Goal: Task Accomplishment & Management: Complete application form

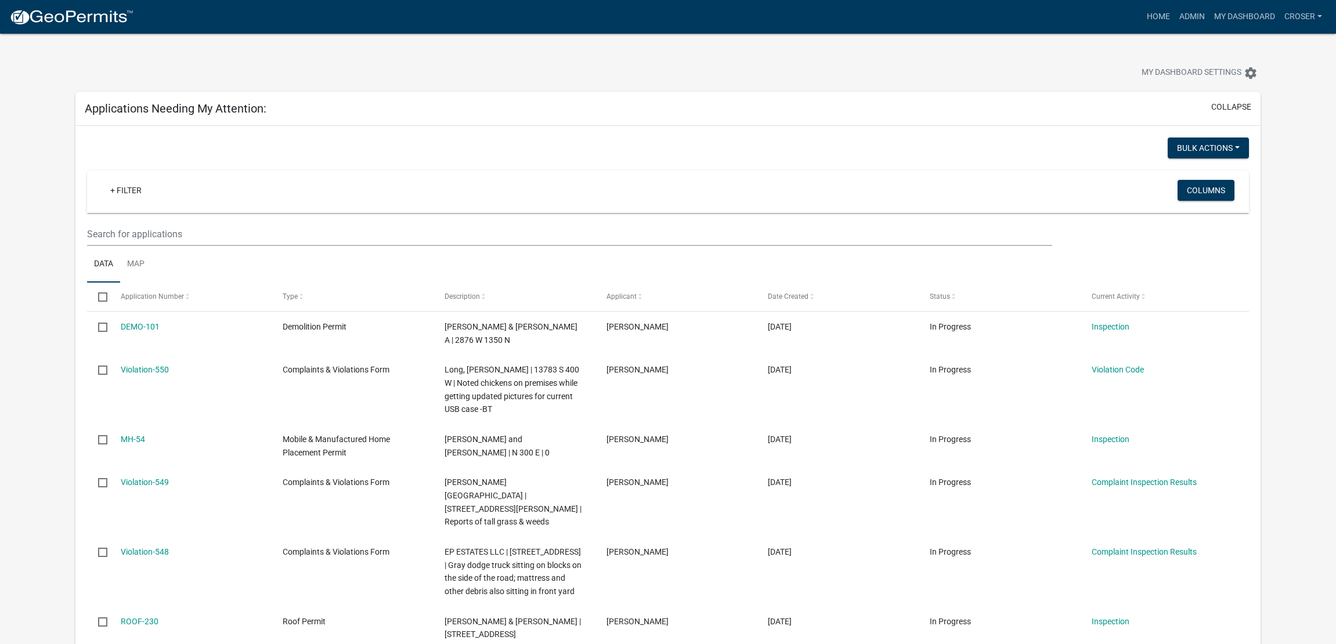
select select "3: 100"
click at [1155, 5] on nav "more_horiz Home Admin My Dashboard croser Admin Account Logout" at bounding box center [668, 17] width 1336 height 34
click at [1174, 14] on link "Admin" at bounding box center [1191, 17] width 35 height 22
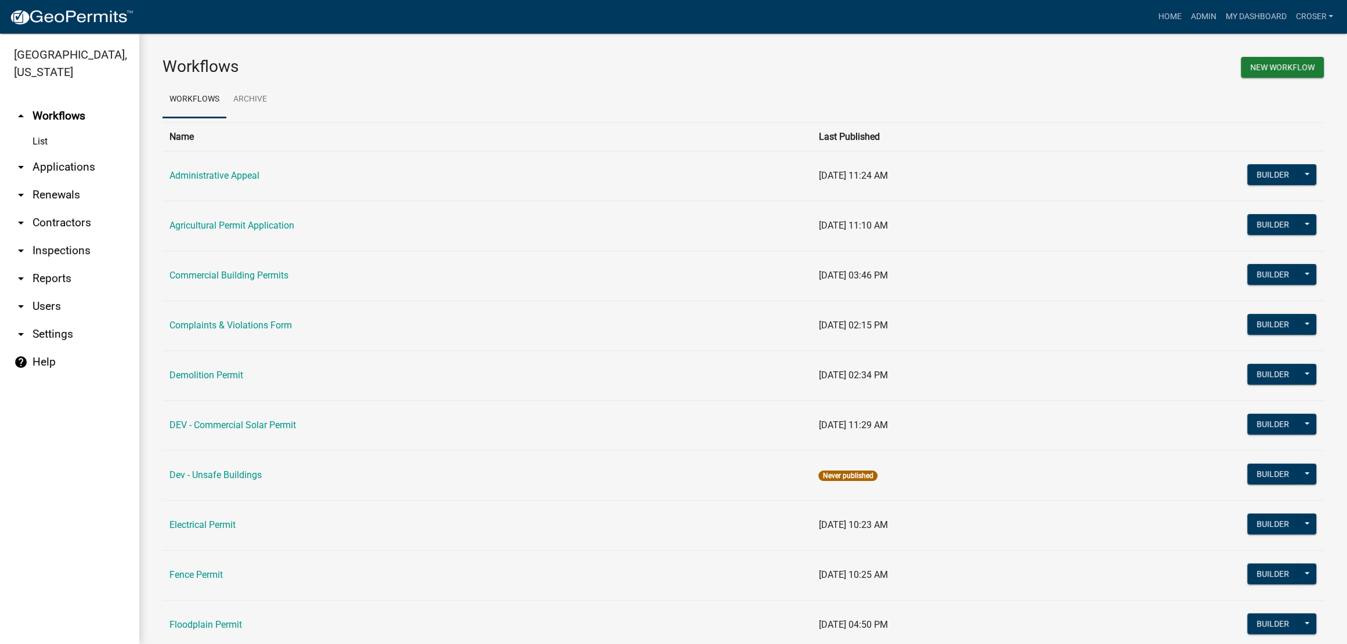
click at [76, 181] on link "arrow_drop_down Applications" at bounding box center [69, 167] width 139 height 28
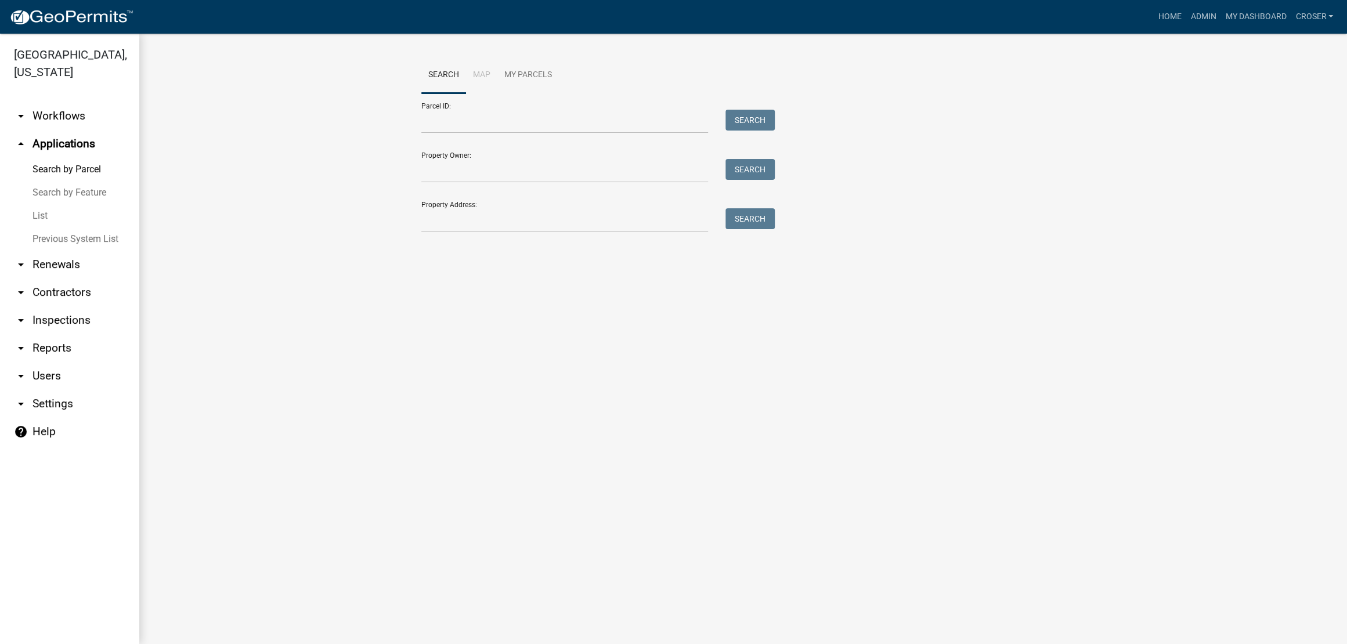
click at [48, 227] on link "List" at bounding box center [69, 215] width 139 height 23
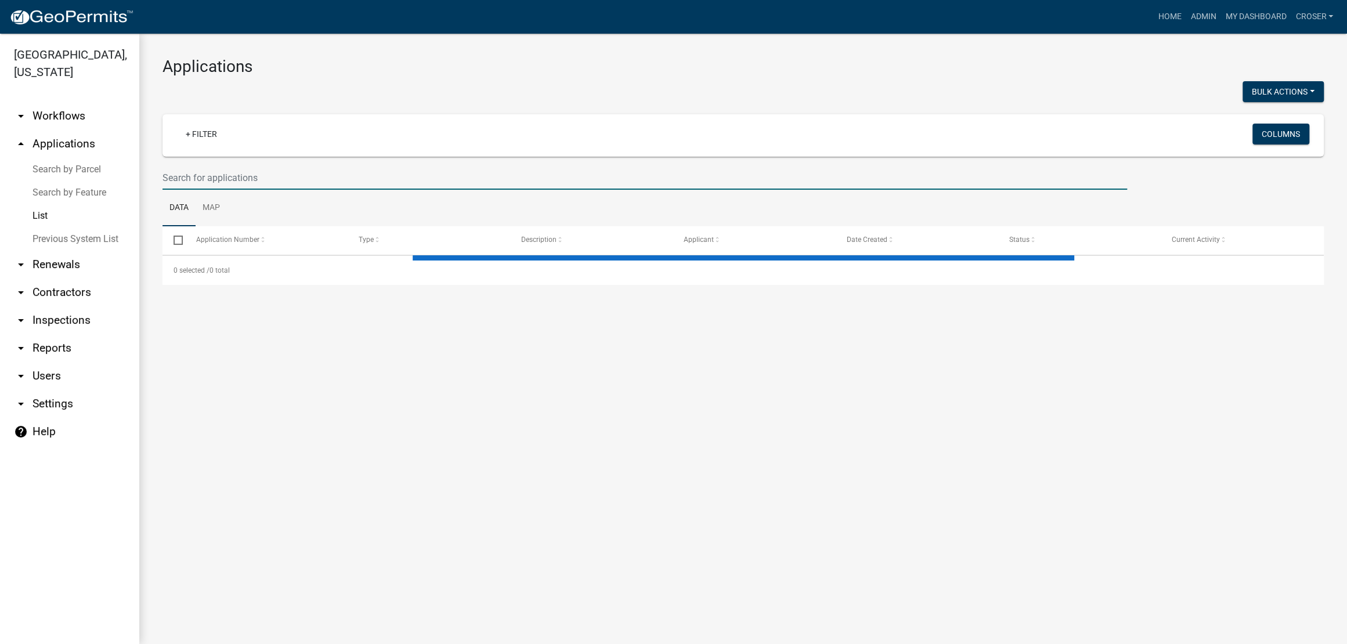
click at [247, 190] on input "text" at bounding box center [644, 178] width 964 height 24
select select "3: 100"
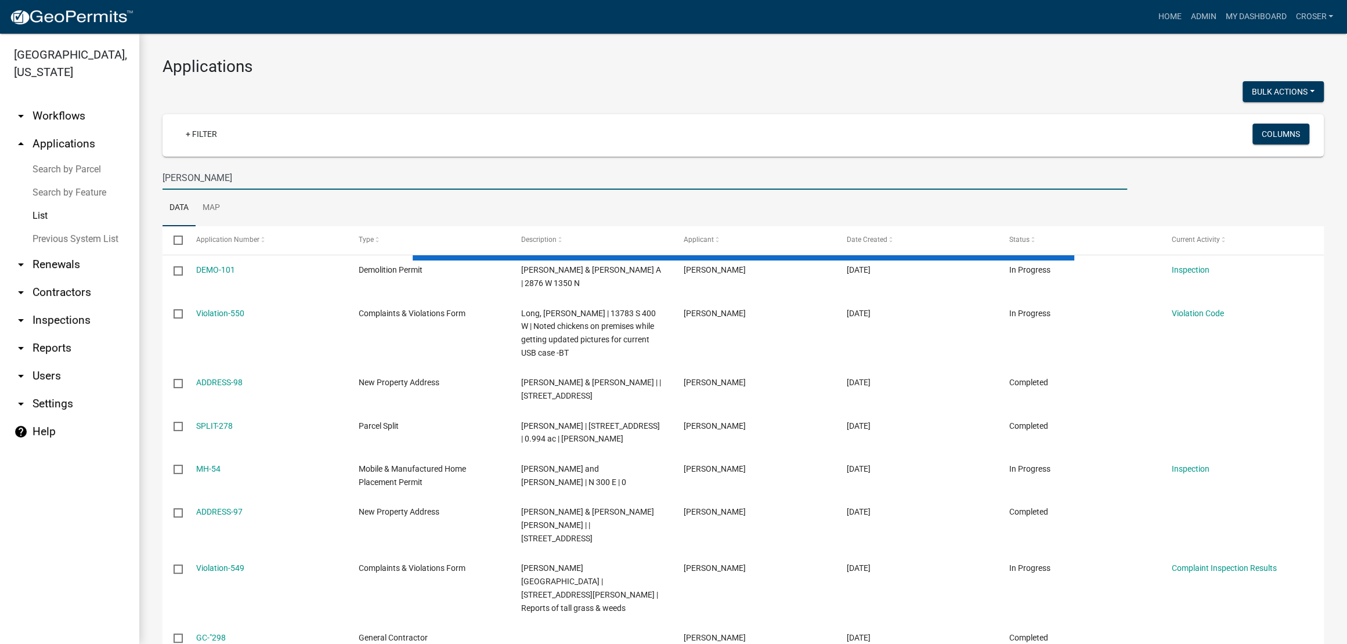
type input "[PERSON_NAME]"
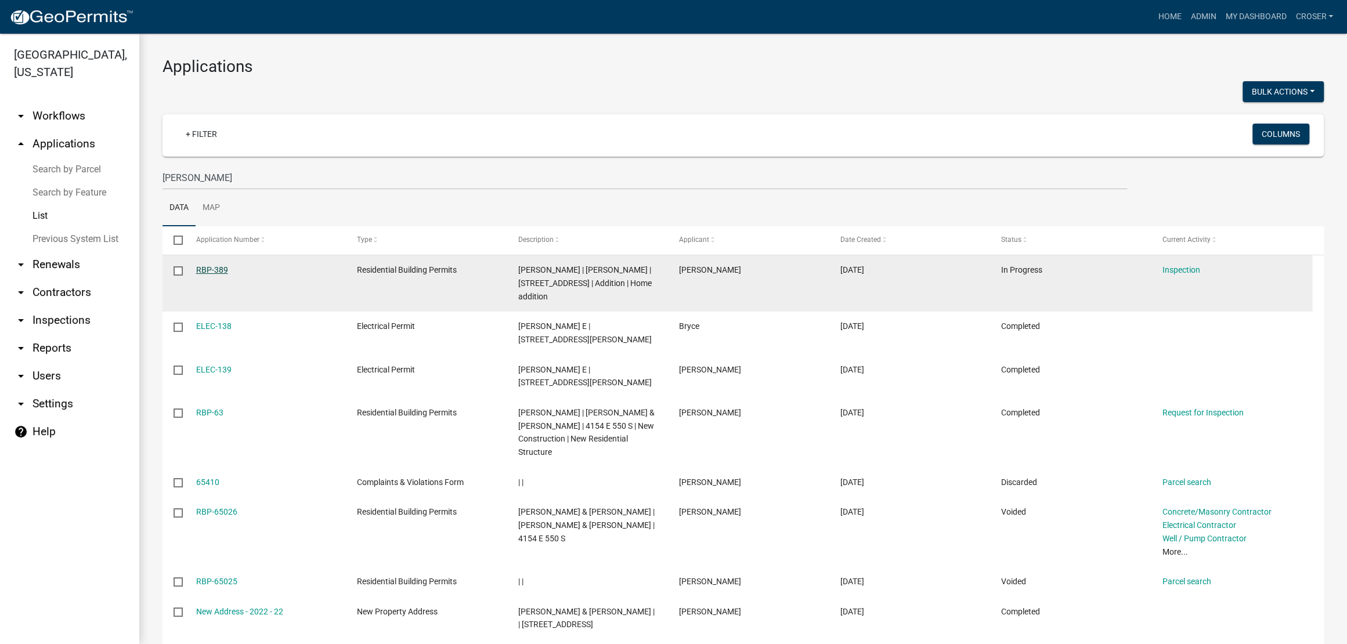
click at [219, 274] on link "RBP-389" at bounding box center [212, 269] width 32 height 9
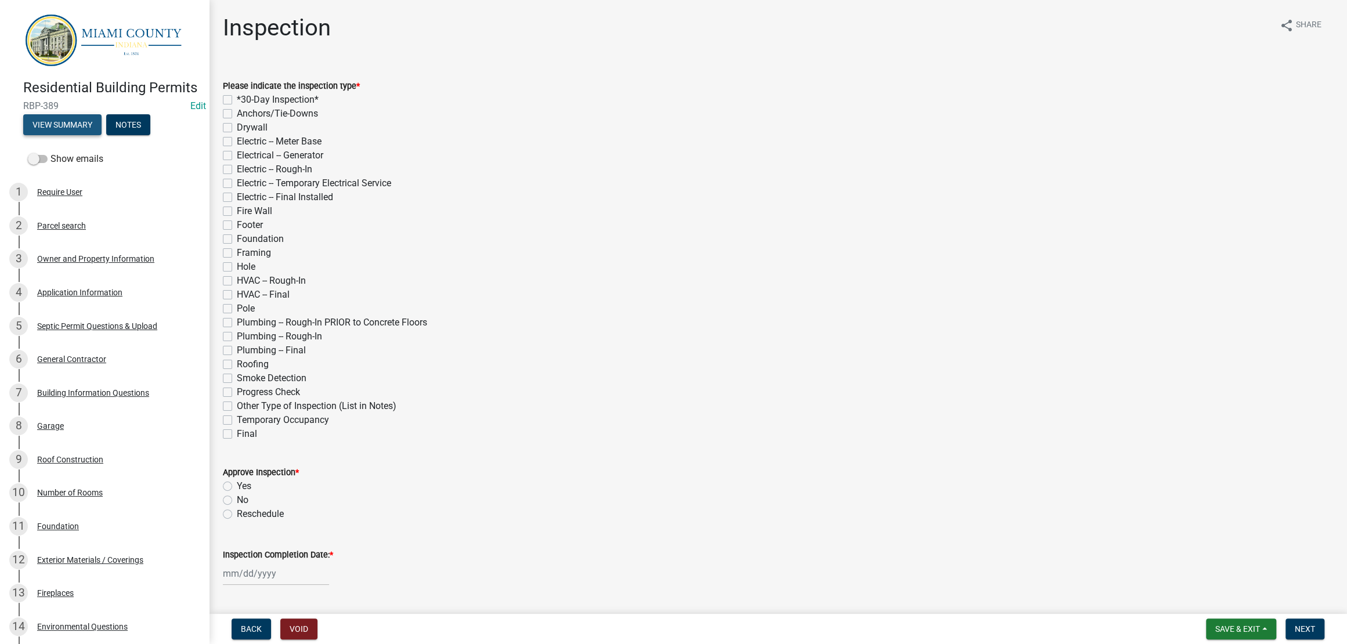
click at [102, 135] on button "View Summary" at bounding box center [62, 124] width 78 height 21
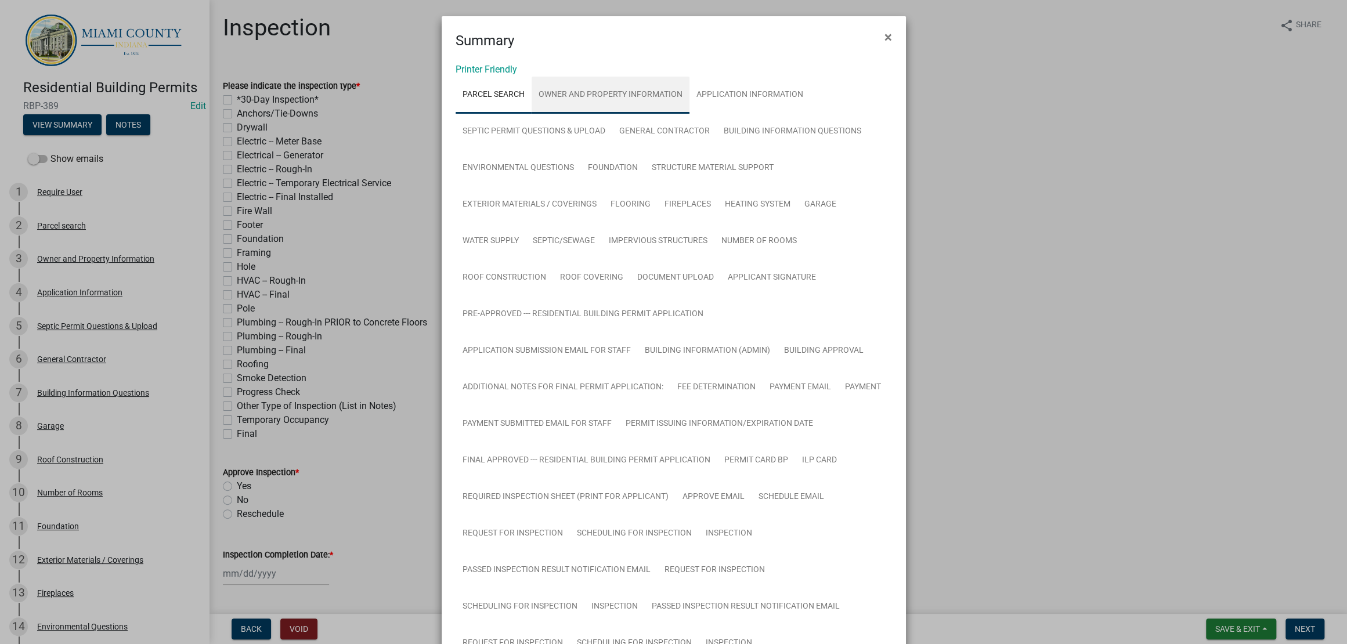
click at [605, 114] on link "Owner and Property Information" at bounding box center [610, 95] width 158 height 37
click at [522, 114] on link "Parcel search" at bounding box center [493, 95] width 76 height 37
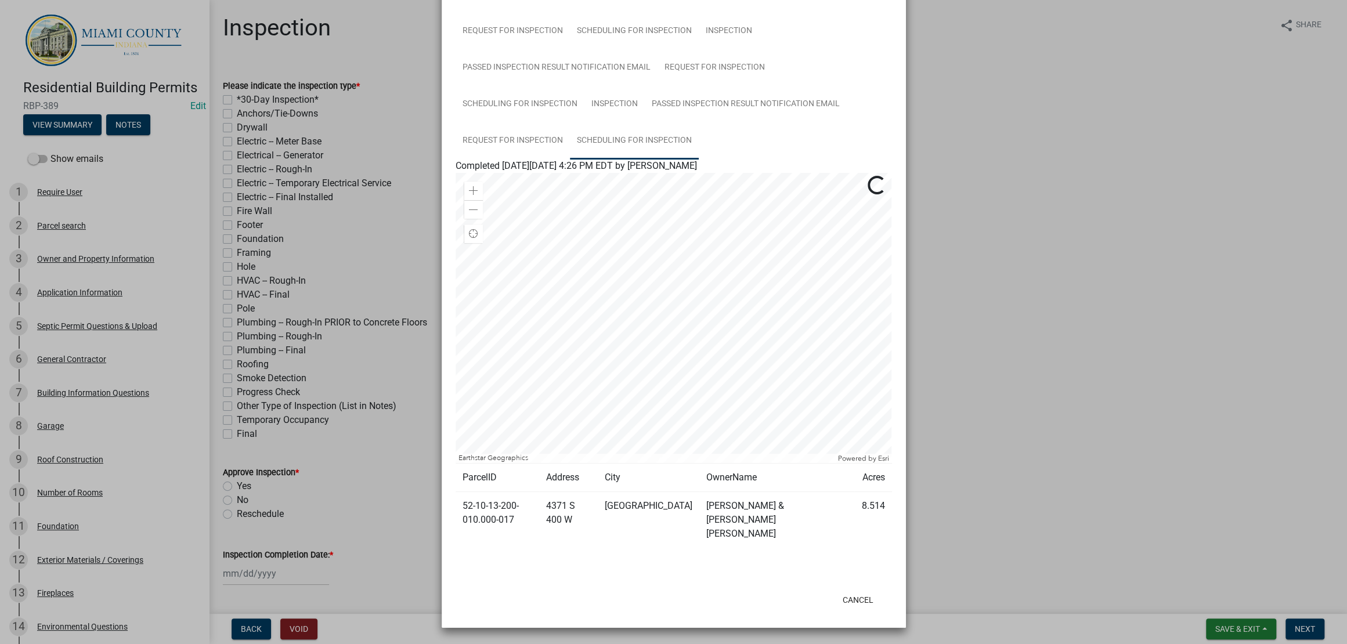
scroll to position [1099, 0]
drag, startPoint x: 529, startPoint y: 511, endPoint x: 458, endPoint y: 501, distance: 71.5
click at [458, 501] on td "52-10-13-200-010.000-017" at bounding box center [497, 520] width 84 height 56
copy td "52-10-13-200-010.000-017"
click at [530, 518] on td "52-10-13-200-010.000-017" at bounding box center [497, 520] width 84 height 56
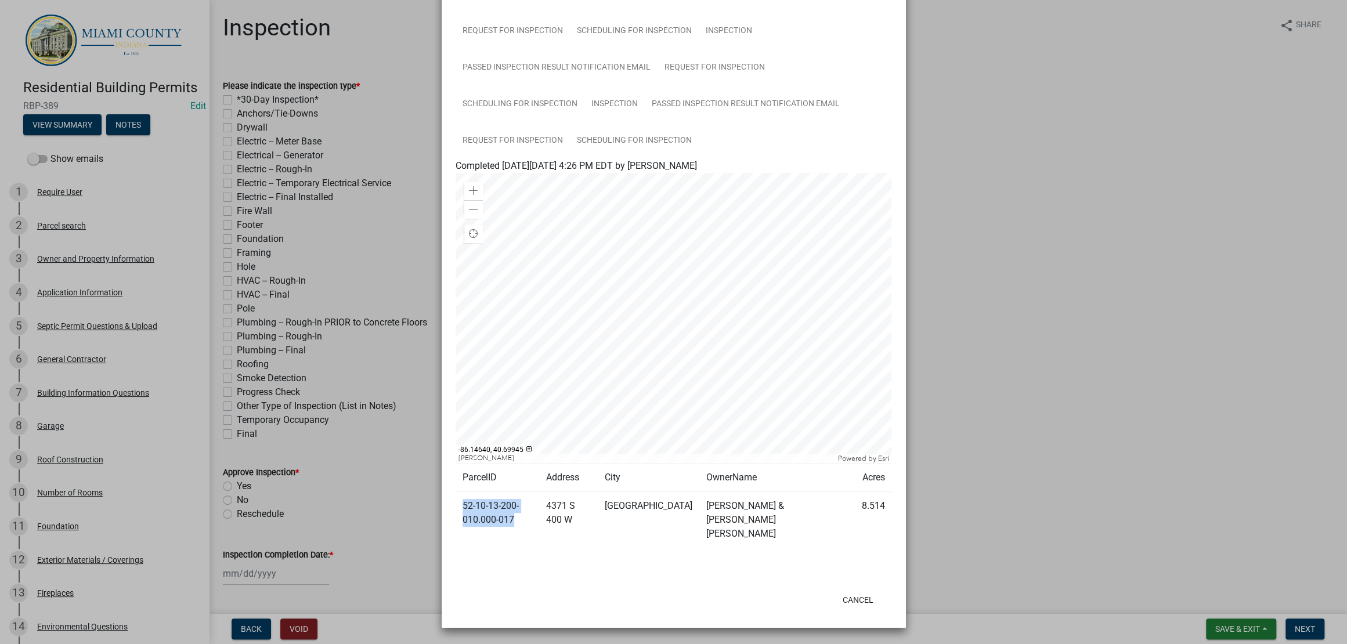
drag, startPoint x: 533, startPoint y: 514, endPoint x: 459, endPoint y: 500, distance: 75.0
click at [459, 500] on td "52-10-13-200-010.000-017" at bounding box center [497, 520] width 84 height 56
copy td "52-10-13-200-010.000-017"
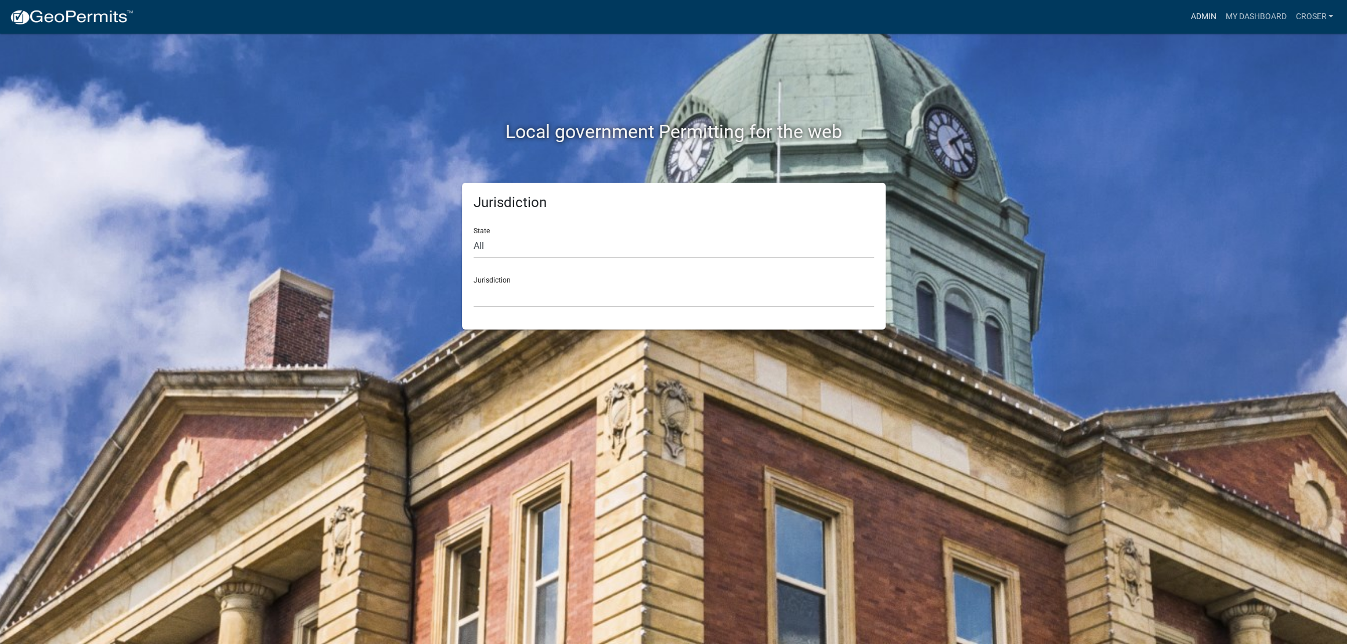
click at [1185, 28] on link "Admin" at bounding box center [1202, 17] width 35 height 22
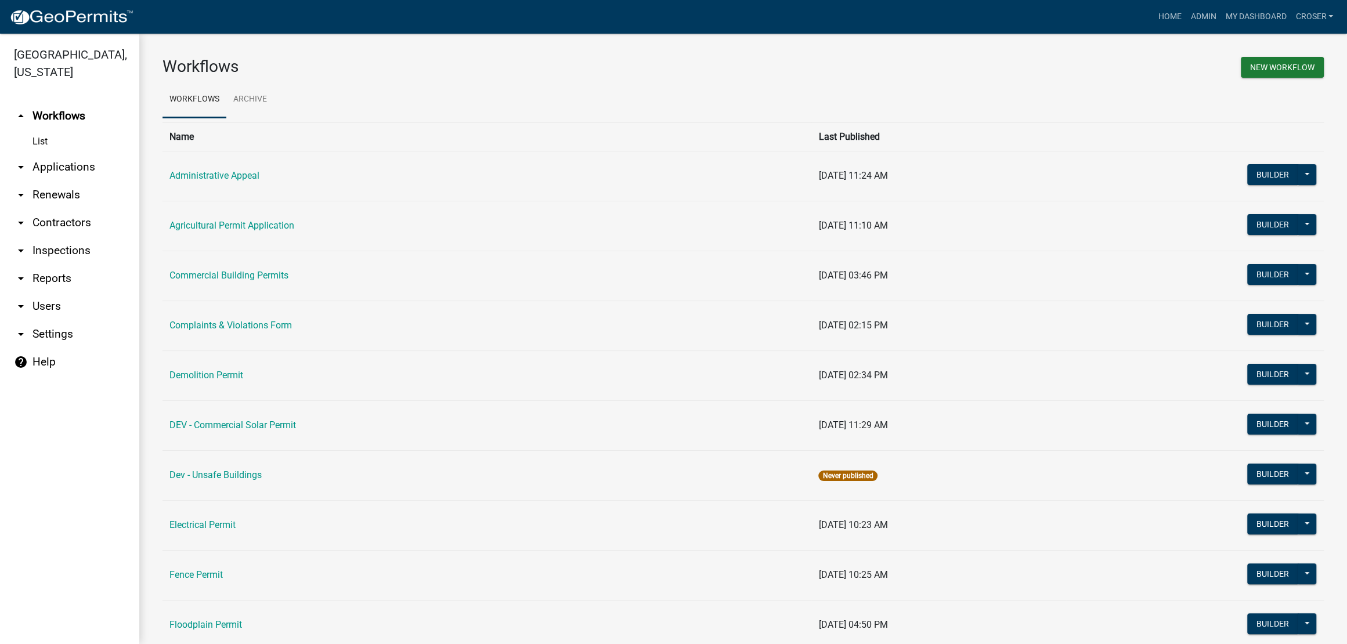
click at [75, 181] on link "arrow_drop_down Applications" at bounding box center [69, 167] width 139 height 28
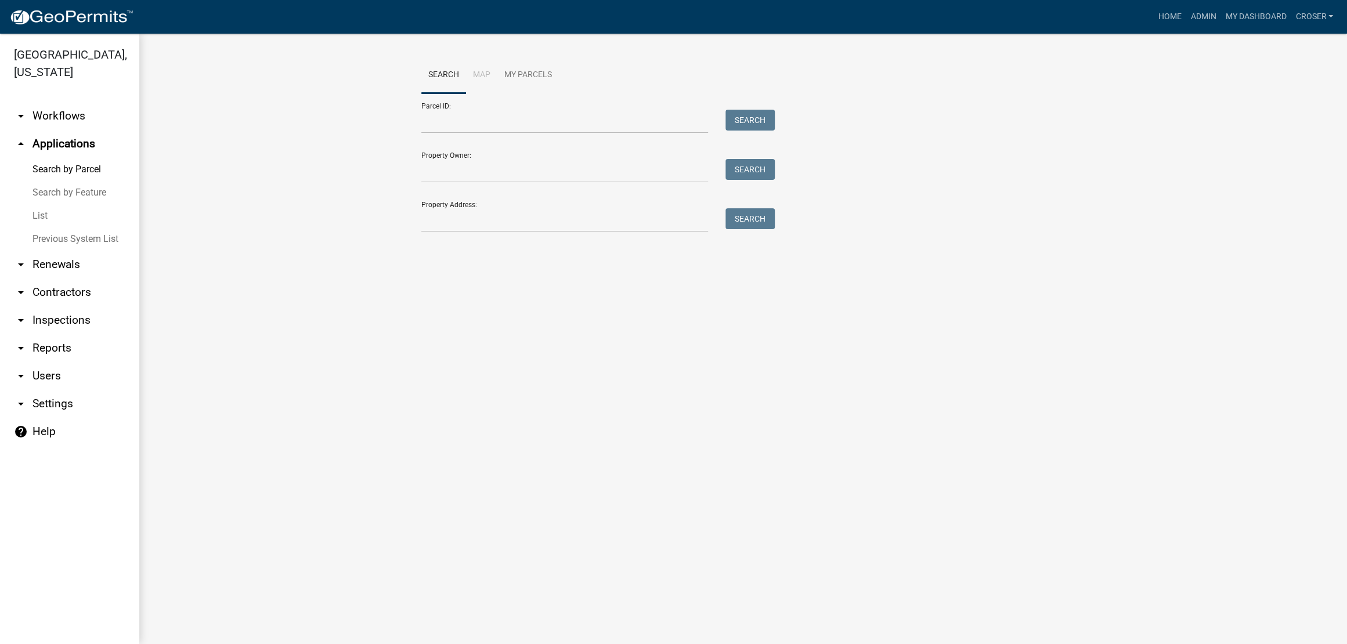
click at [60, 227] on link "List" at bounding box center [69, 215] width 139 height 23
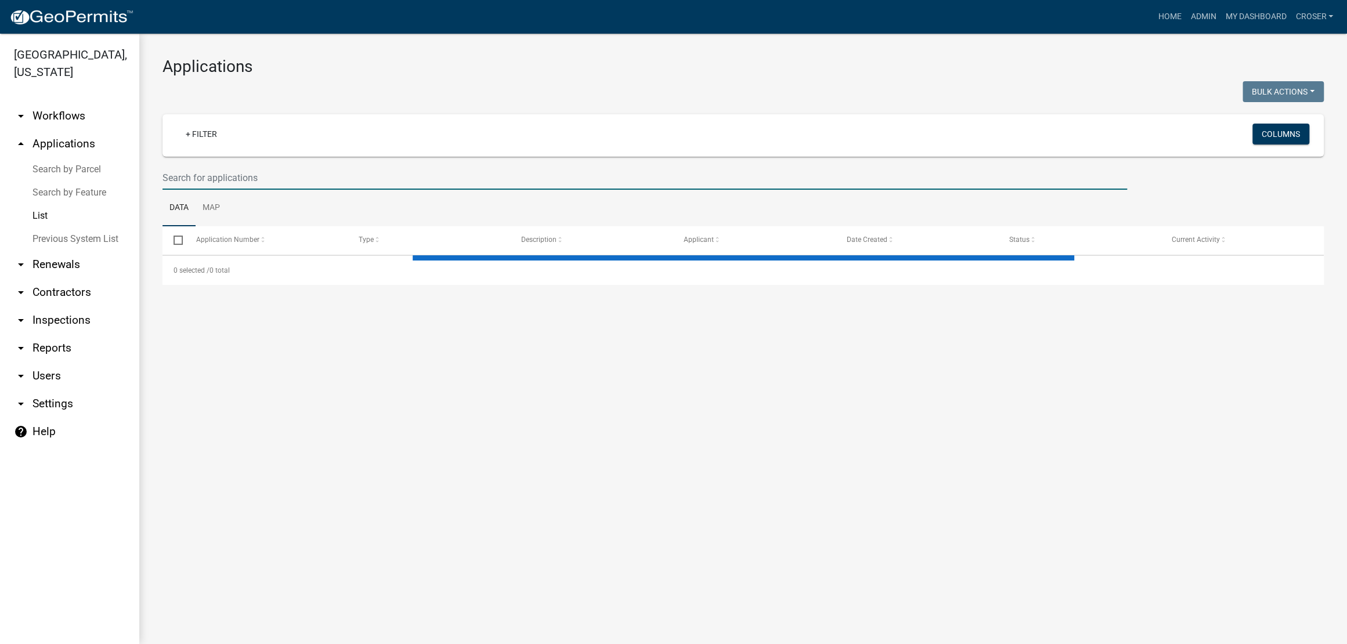
click at [234, 190] on input "text" at bounding box center [644, 178] width 964 height 24
select select "3: 100"
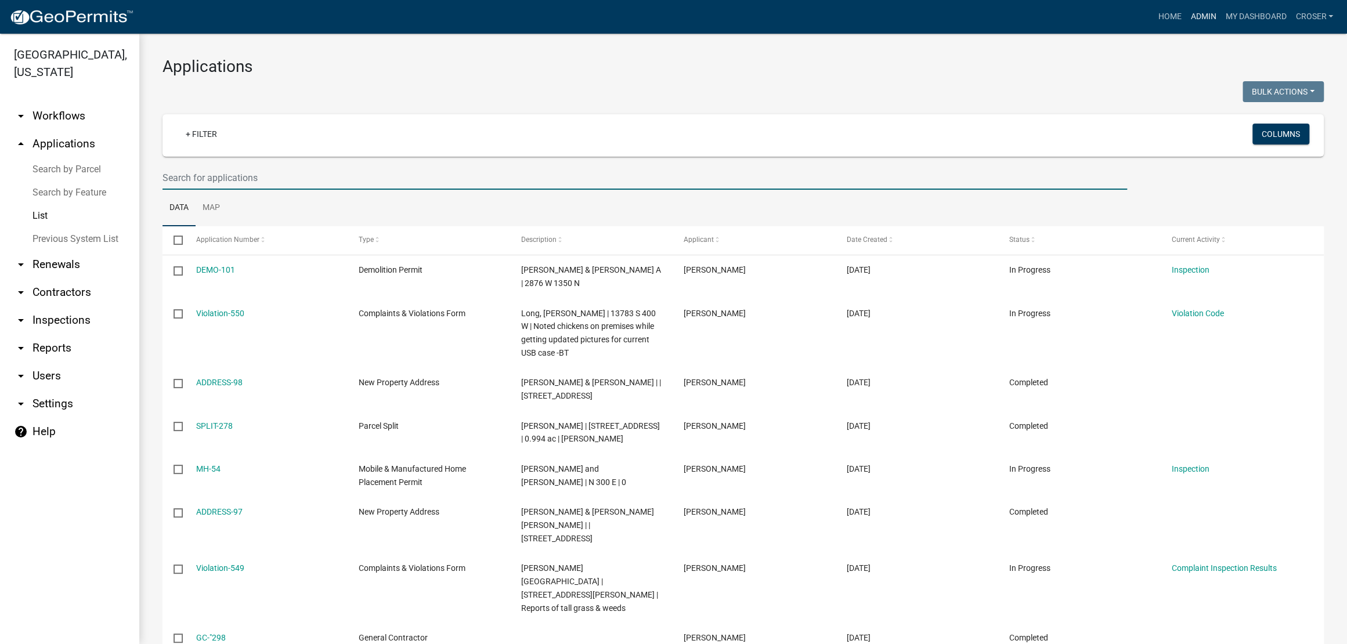
click at [1185, 24] on link "Admin" at bounding box center [1202, 17] width 35 height 22
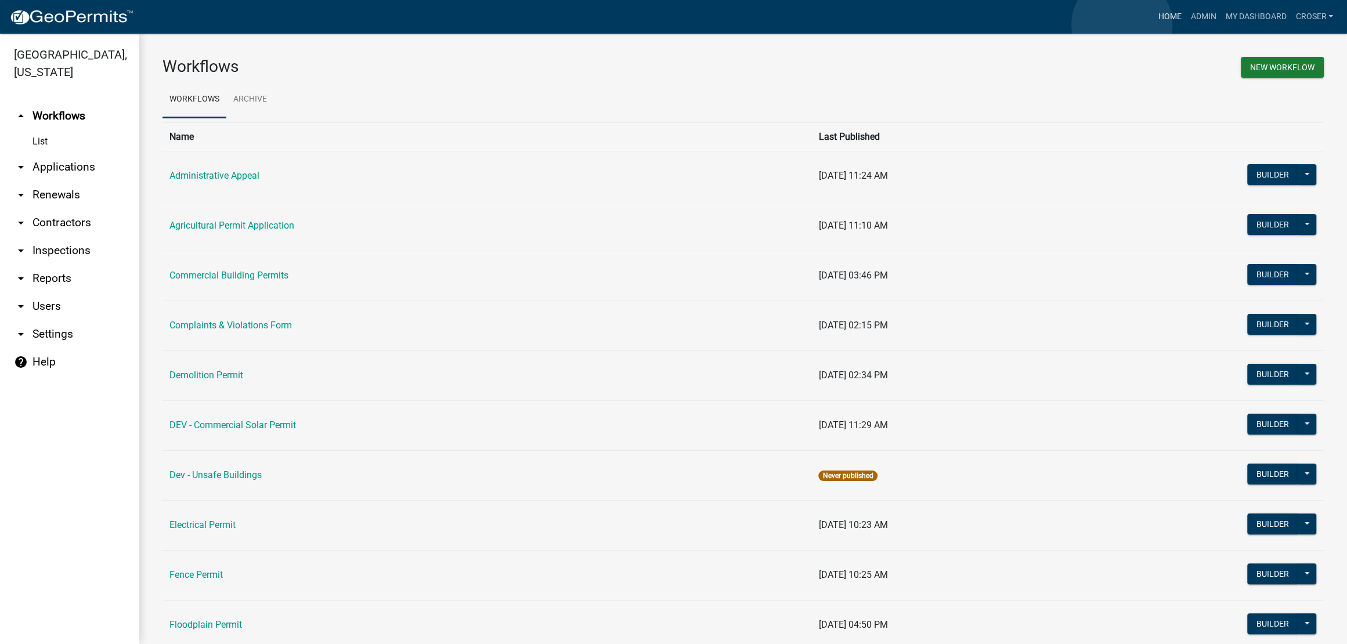
click at [1153, 24] on link "Home" at bounding box center [1169, 17] width 32 height 22
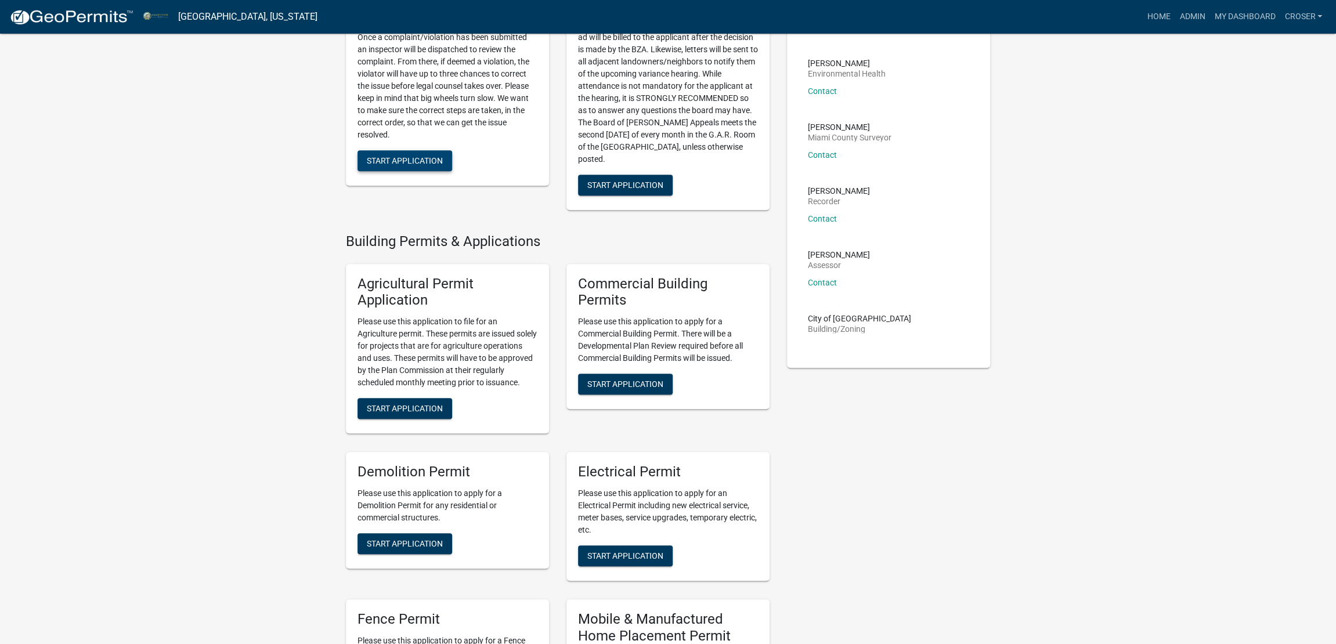
scroll to position [504, 0]
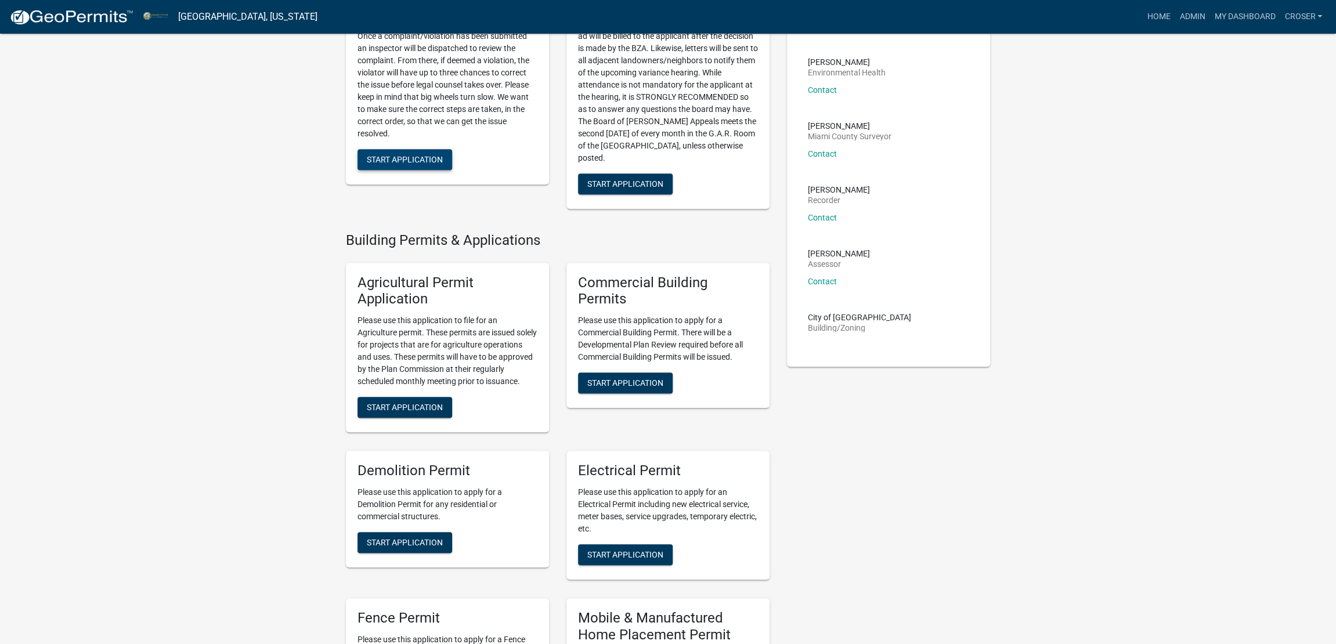
click at [439, 164] on span "Start Application" at bounding box center [405, 158] width 76 height 9
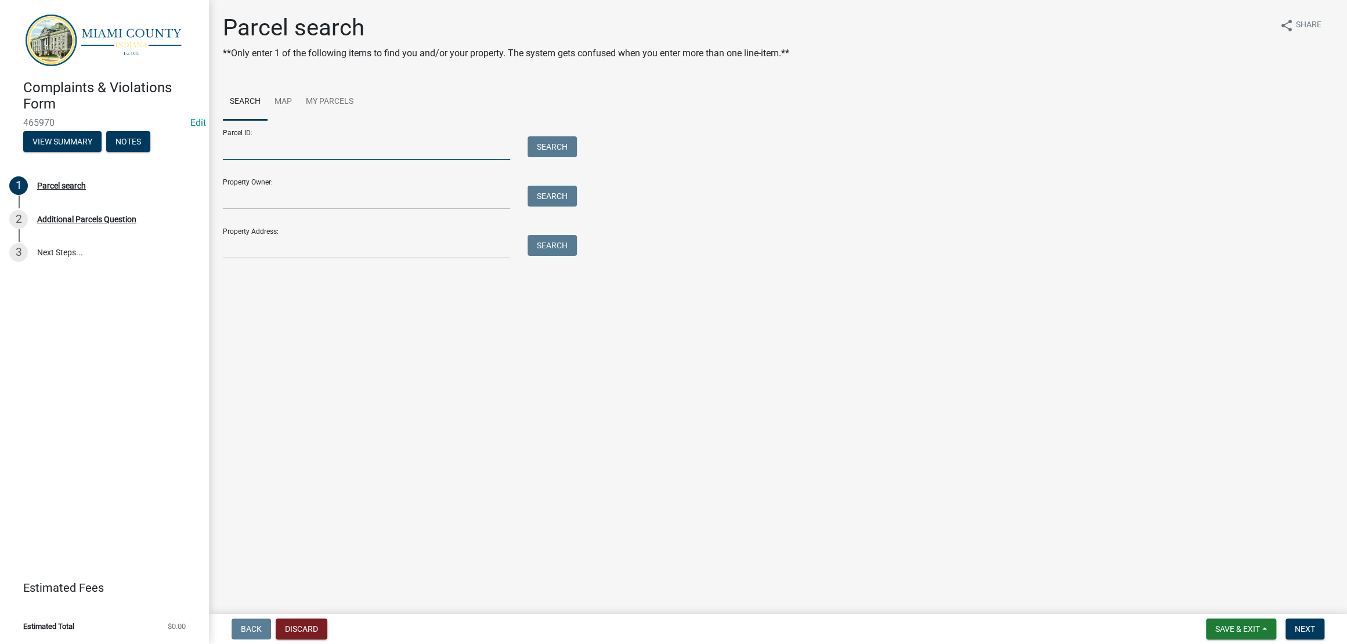
click at [306, 160] on input "Parcel ID:" at bounding box center [366, 148] width 287 height 24
click at [769, 120] on ul "Search Map My Parcels" at bounding box center [778, 102] width 1110 height 37
click at [460, 160] on input "Parcel ID:" at bounding box center [366, 148] width 287 height 24
click at [466, 209] on input "Property Owner:" at bounding box center [366, 198] width 287 height 24
click at [806, 120] on ul "Search Map My Parcels" at bounding box center [778, 102] width 1110 height 37
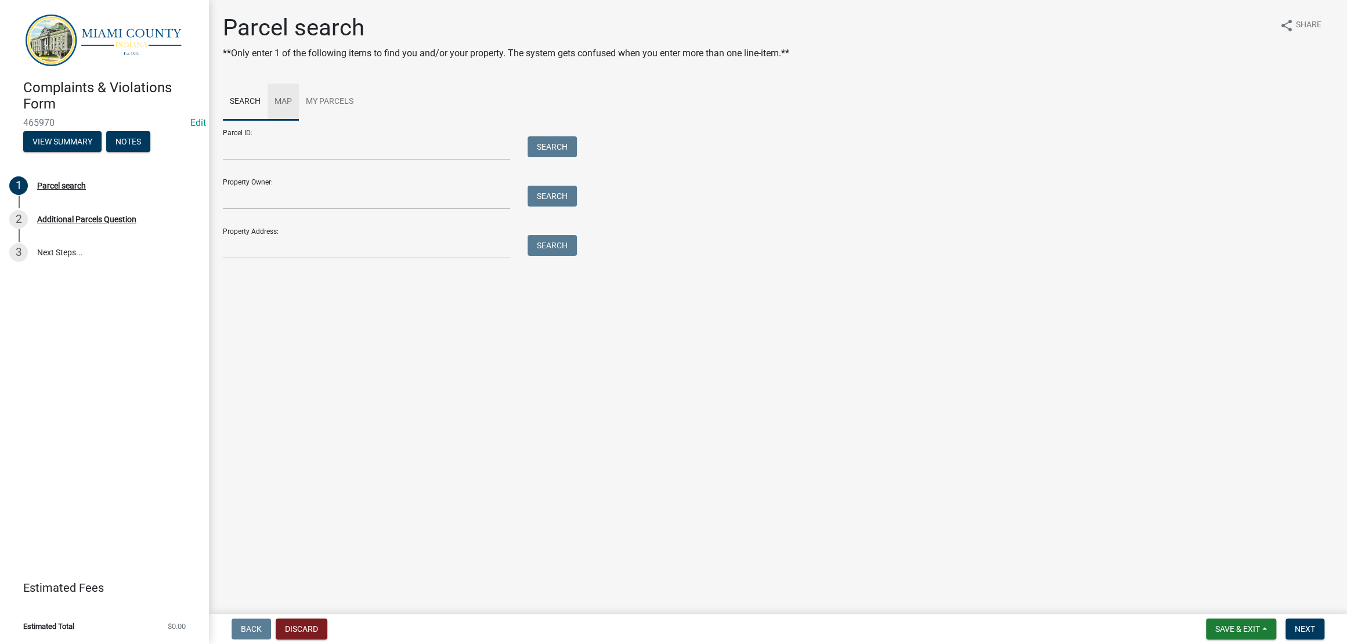
click at [299, 121] on link "Map" at bounding box center [282, 102] width 31 height 37
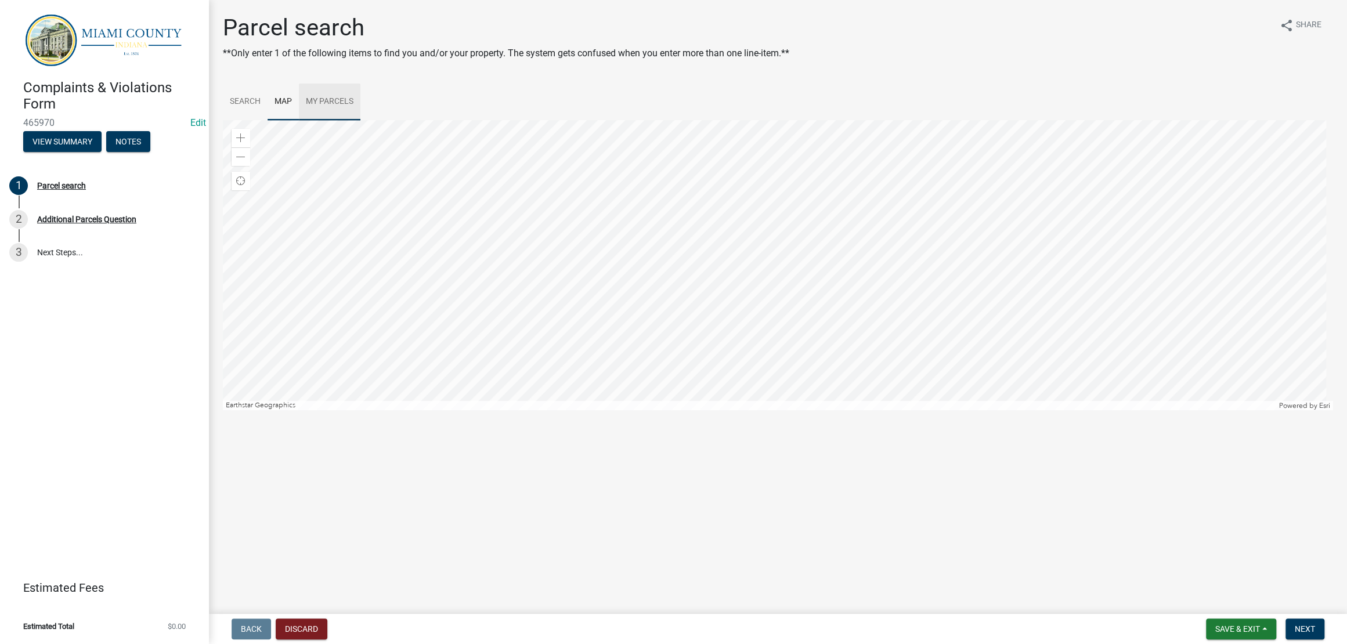
click at [359, 121] on link "My Parcels" at bounding box center [329, 102] width 61 height 37
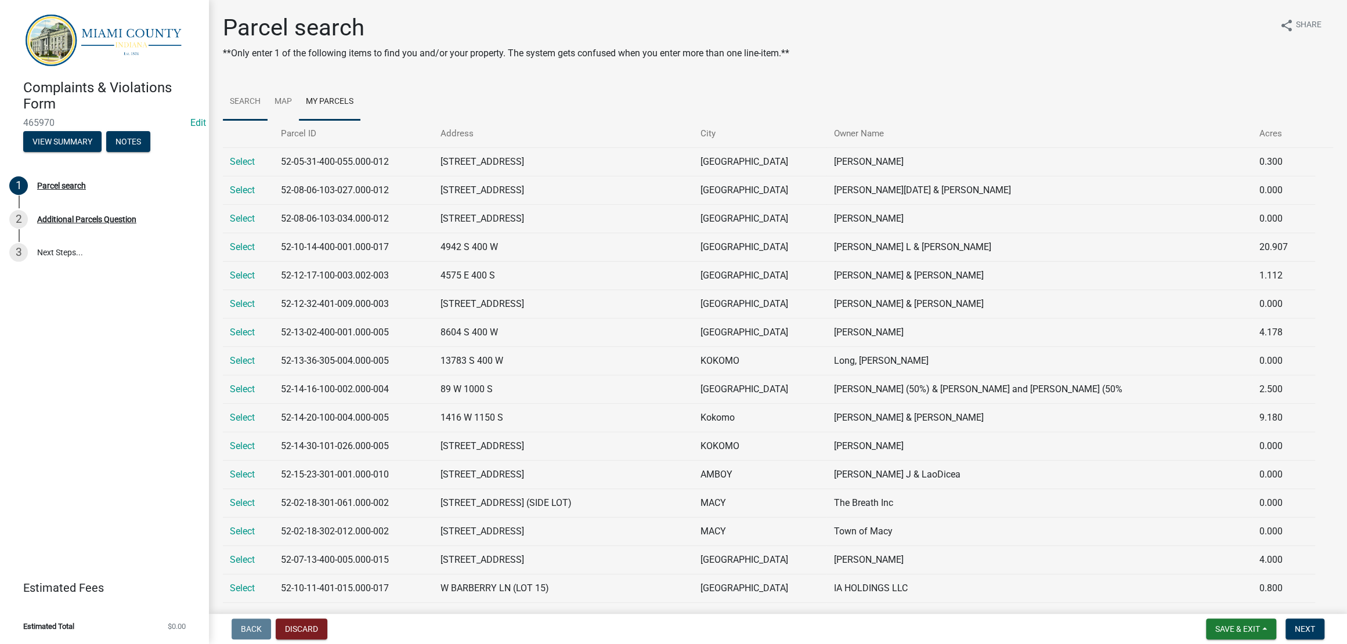
click at [251, 121] on link "Search" at bounding box center [245, 102] width 45 height 37
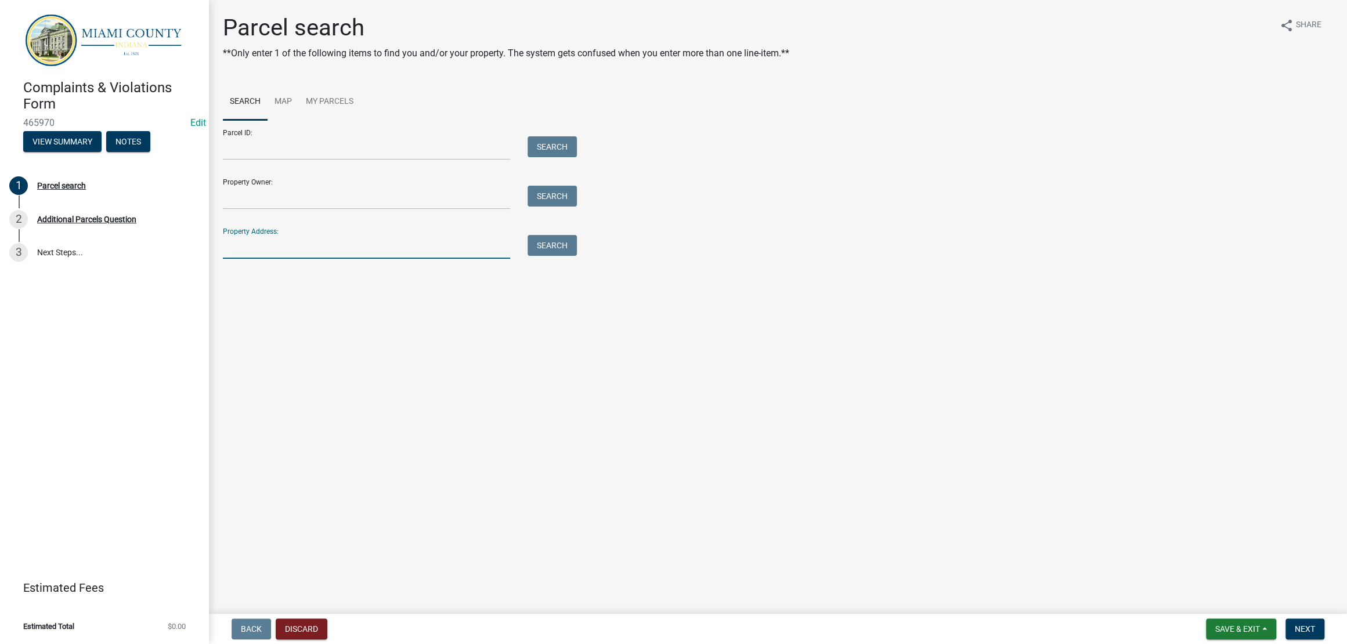
click at [371, 259] on input "Property Address:" at bounding box center [366, 247] width 287 height 24
click at [556, 256] on button "Search" at bounding box center [551, 245] width 49 height 21
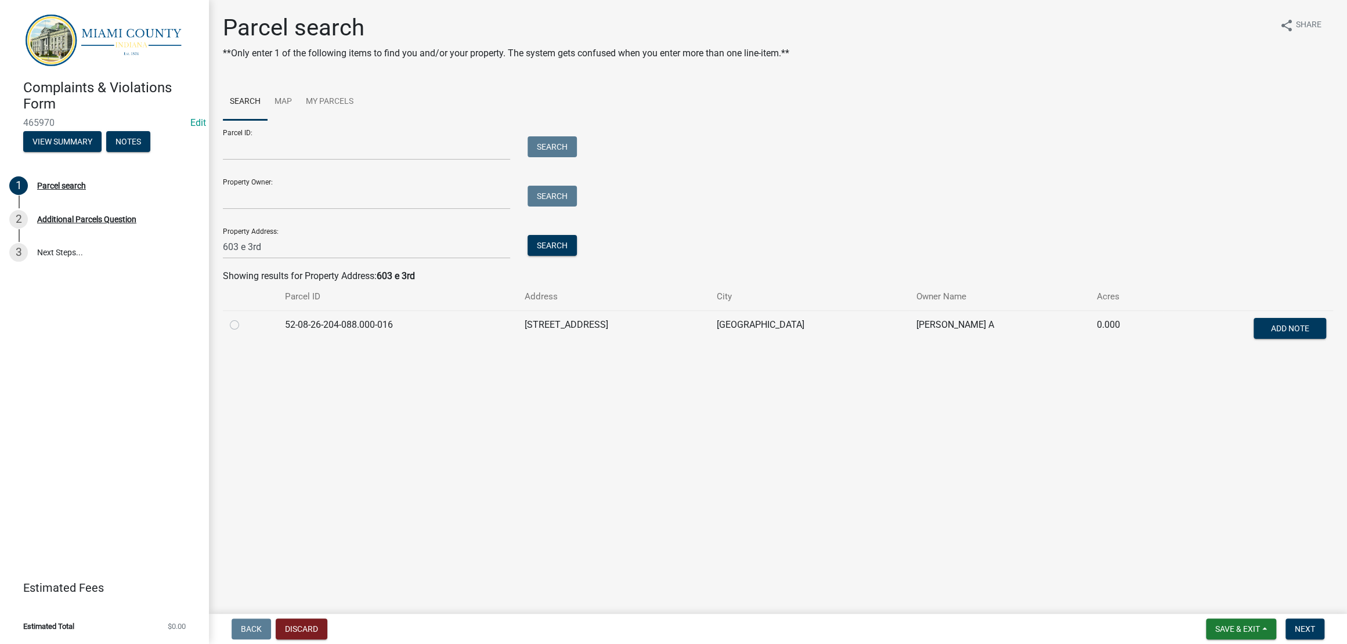
click at [715, 519] on main "Parcel search **Only enter 1 of the following items to find you and/or your pro…" at bounding box center [778, 304] width 1138 height 609
click at [841, 238] on div "Parcel ID: Search Property Owner: Search Property Address: 603 e 3rd Search" at bounding box center [778, 189] width 1110 height 139
drag, startPoint x: 312, startPoint y: 298, endPoint x: 207, endPoint y: 303, distance: 105.1
click at [207, 303] on div "Complaints & Violations Form 465970 Edit View Summary Notes 1 Parcel search 2 A…" at bounding box center [673, 322] width 1347 height 644
type input "4371 s 400 w"
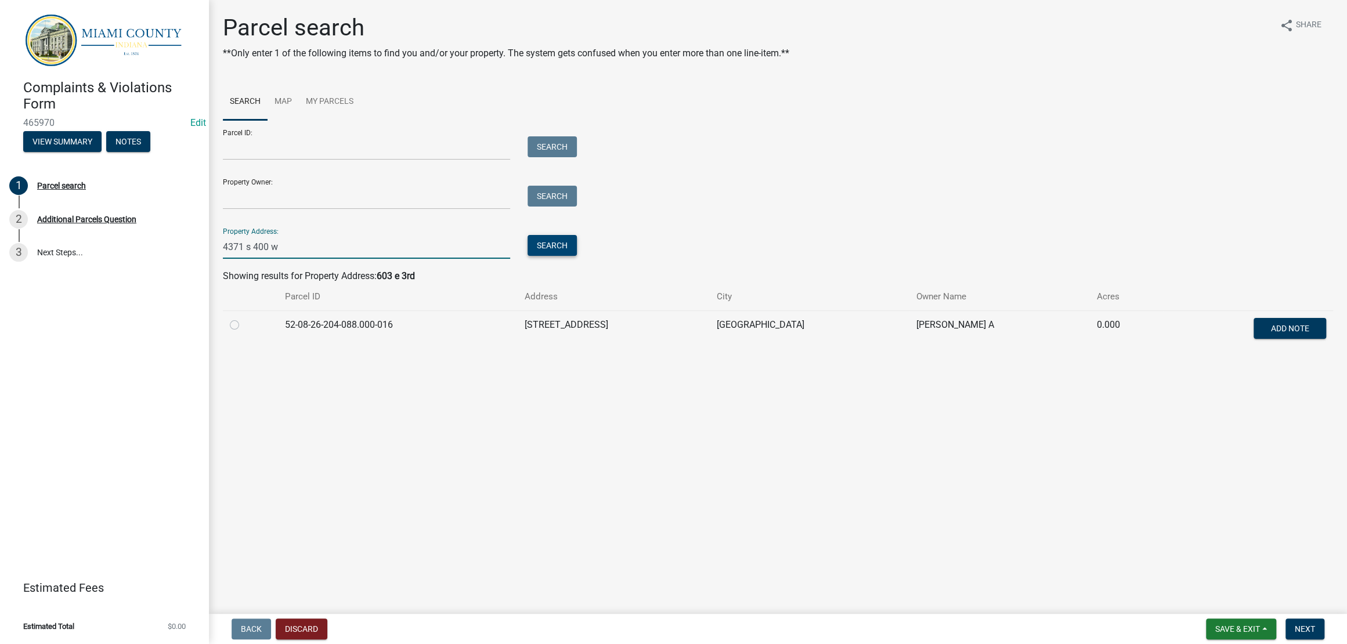
click at [558, 256] on button "Search" at bounding box center [551, 245] width 49 height 21
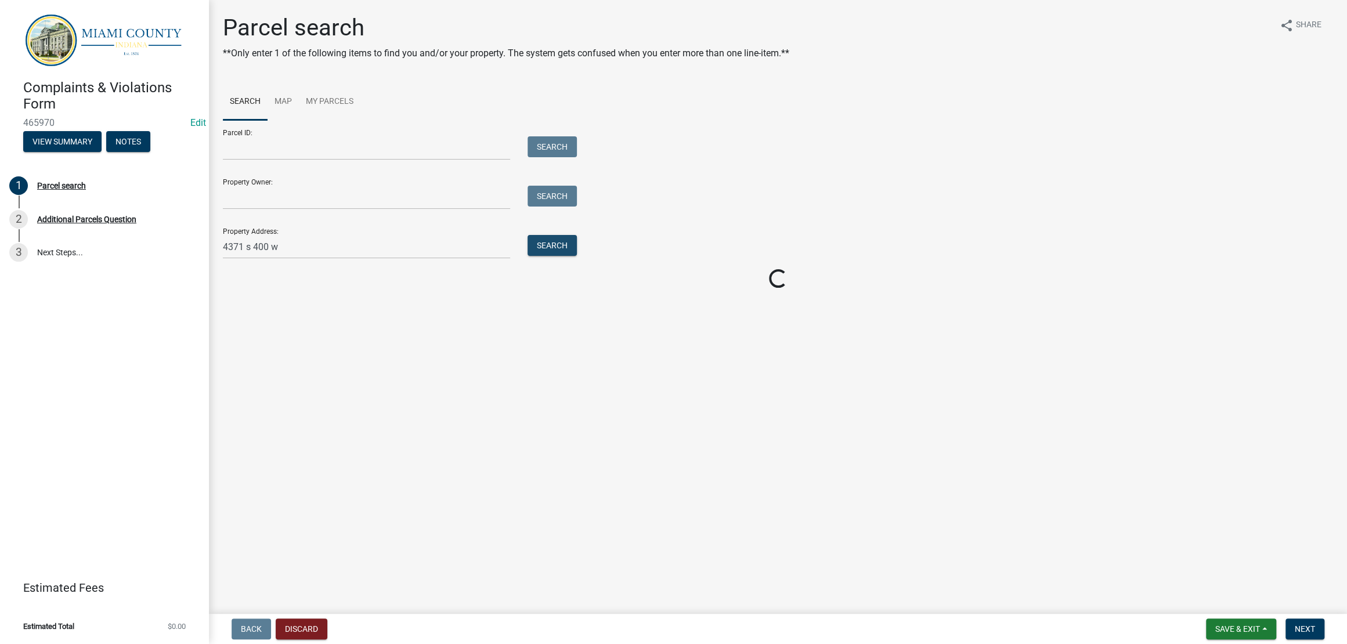
click at [711, 259] on div "Parcel ID: Search Property Owner: Search Property Address: 4371 s 400 w Search" at bounding box center [778, 189] width 1110 height 139
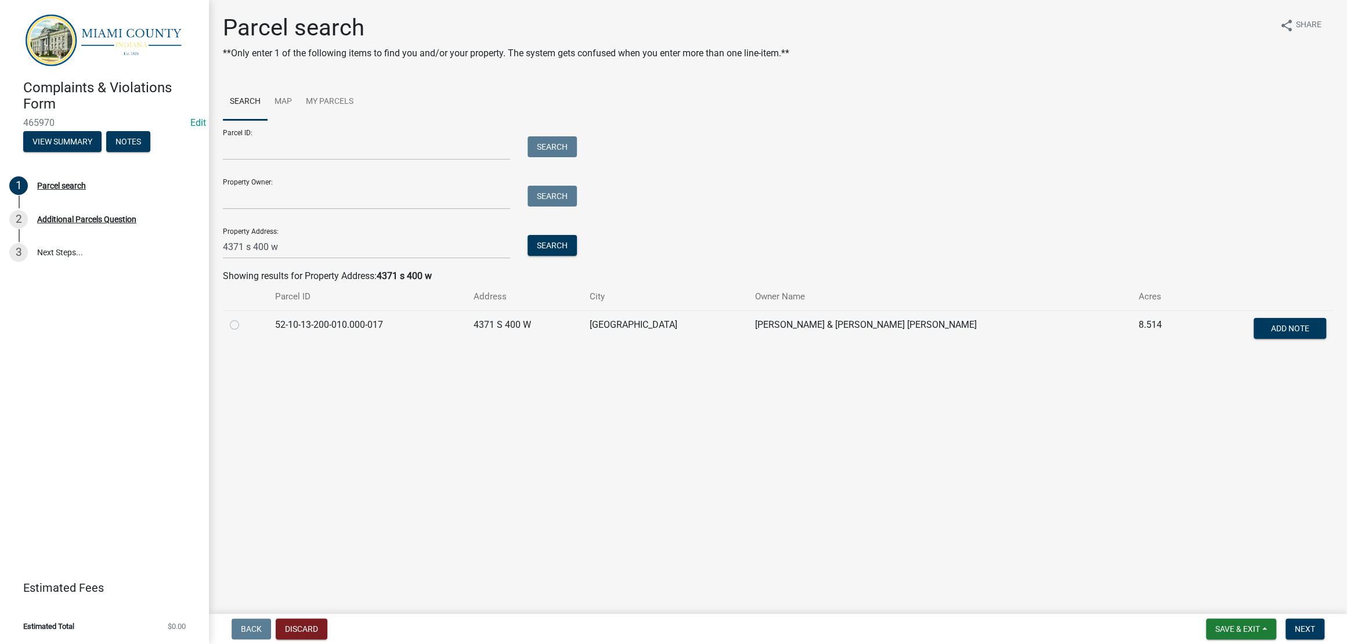
click at [244, 318] on label at bounding box center [244, 318] width 0 height 0
click at [244, 325] on input "radio" at bounding box center [248, 322] width 8 height 8
radio input "true"
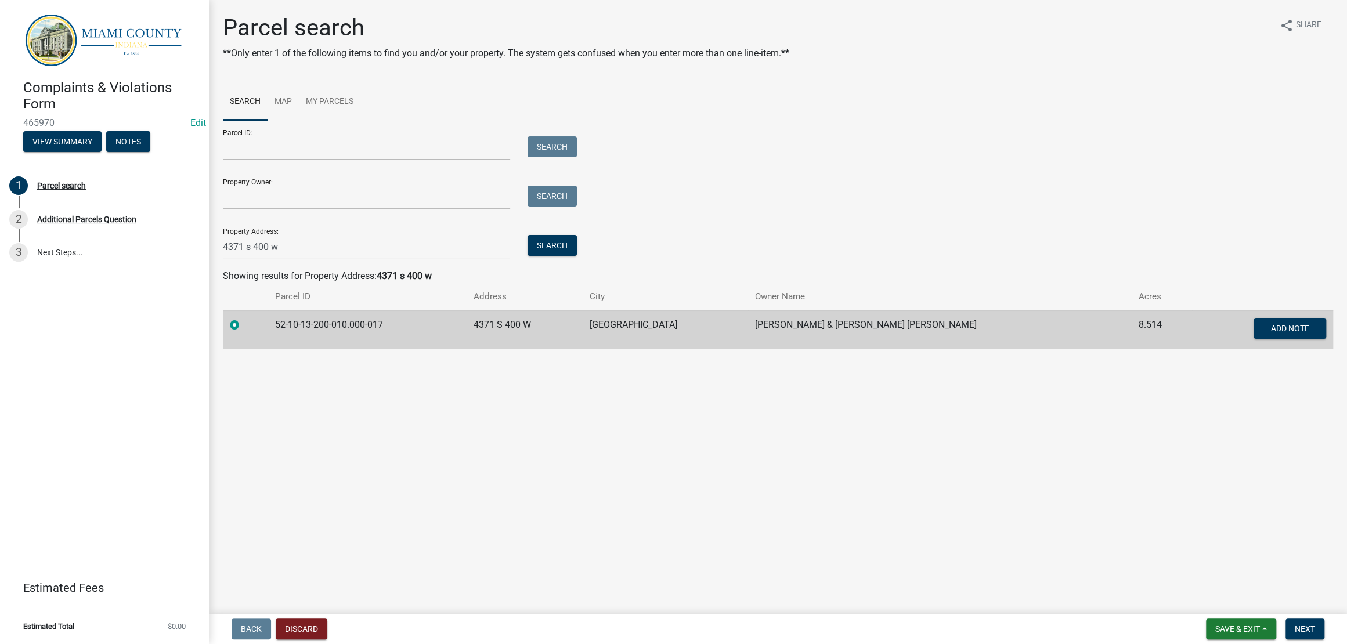
click at [1128, 516] on main "Parcel search **Only enter 1 of the following items to find you and/or your pro…" at bounding box center [778, 304] width 1138 height 609
click at [1305, 628] on span "Next" at bounding box center [1304, 628] width 20 height 9
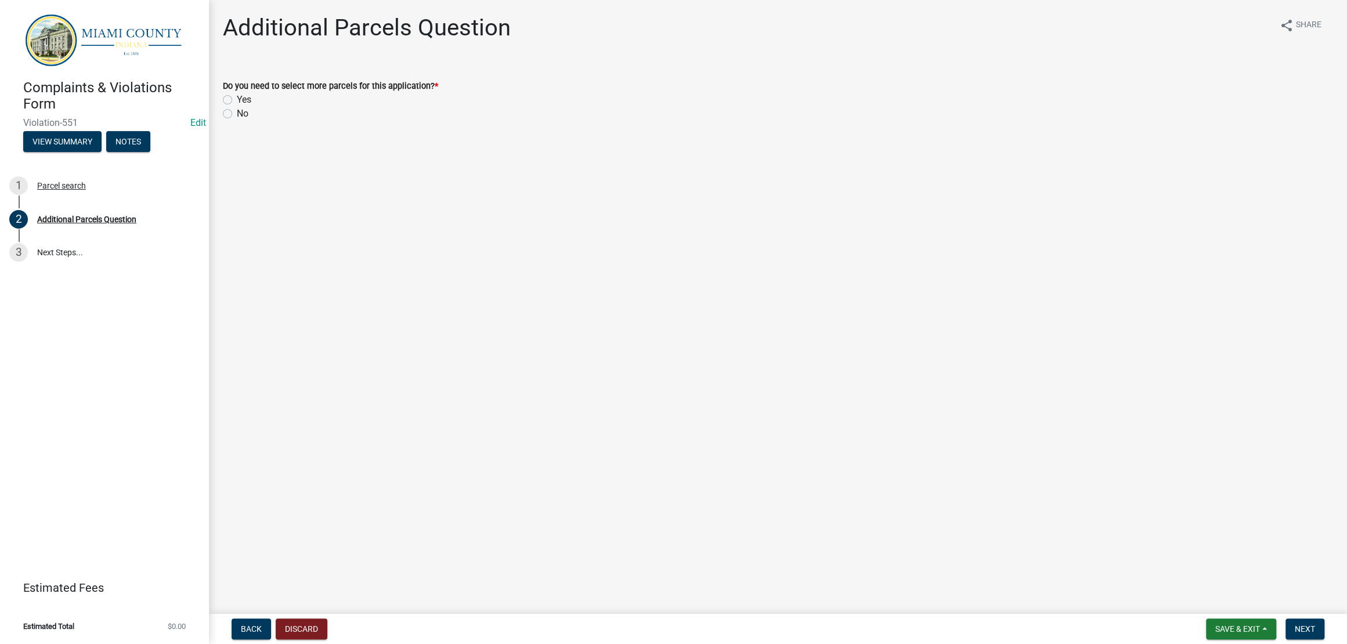
click at [237, 121] on label "No" at bounding box center [243, 114] width 12 height 14
click at [237, 114] on input "No" at bounding box center [241, 111] width 8 height 8
radio input "true"
click at [834, 335] on main "Additional Parcels Question share Share Do you need to select more parcels for …" at bounding box center [778, 304] width 1138 height 609
click at [1305, 636] on button "Next" at bounding box center [1304, 628] width 39 height 21
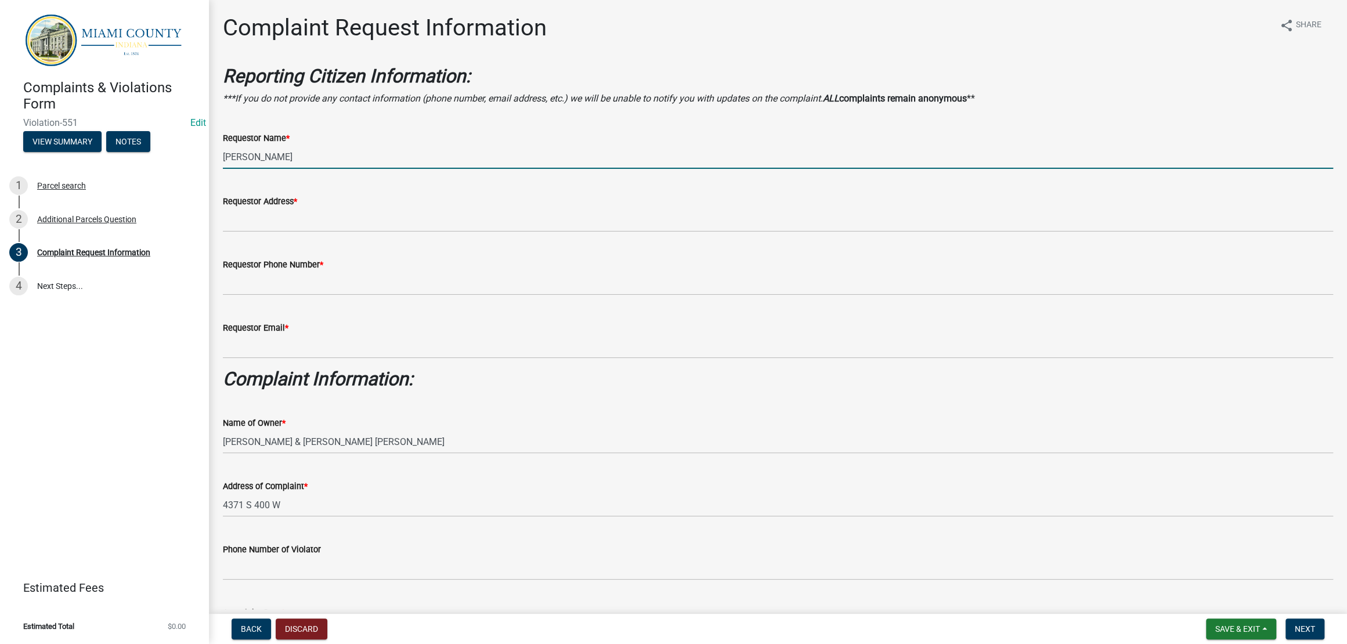
drag, startPoint x: 319, startPoint y: 199, endPoint x: 216, endPoint y: 196, distance: 102.8
click at [216, 196] on div "Complaint Request Information share Share Reporting Citizen Information: ***If …" at bounding box center [778, 617] width 1138 height 1206
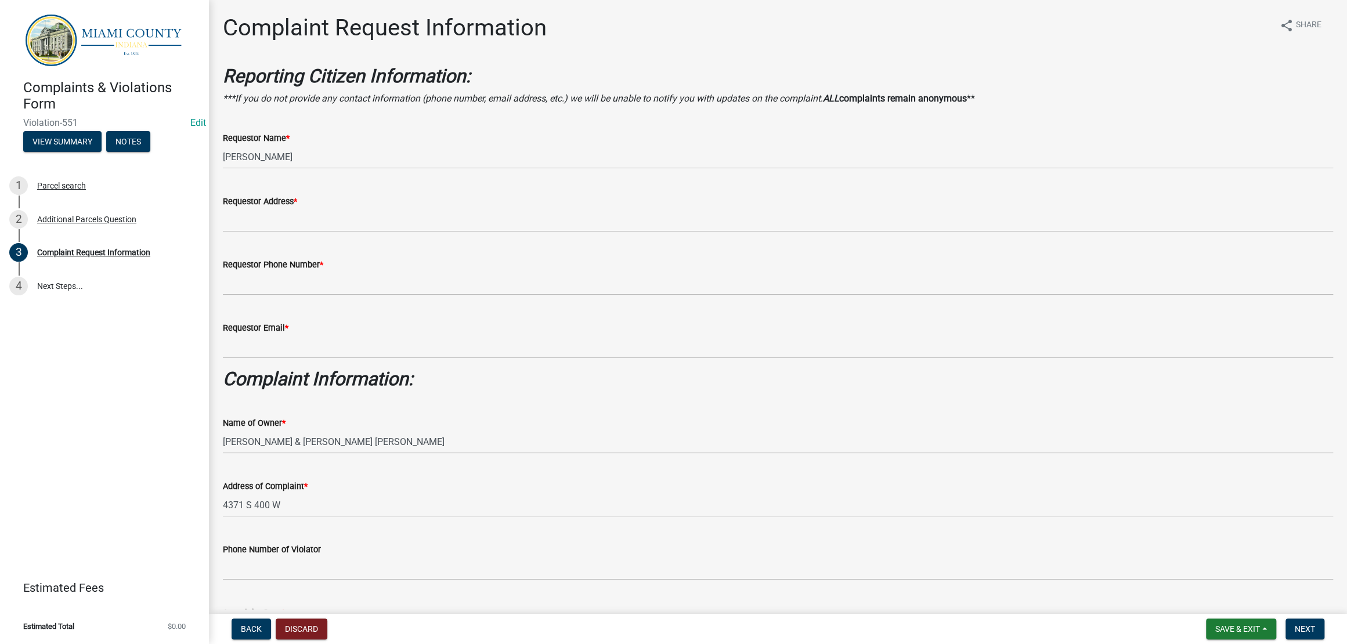
click at [468, 115] on wm-data-entity-input "Reporting Citizen Information: ***If you do not provide any contact information…" at bounding box center [778, 90] width 1110 height 50
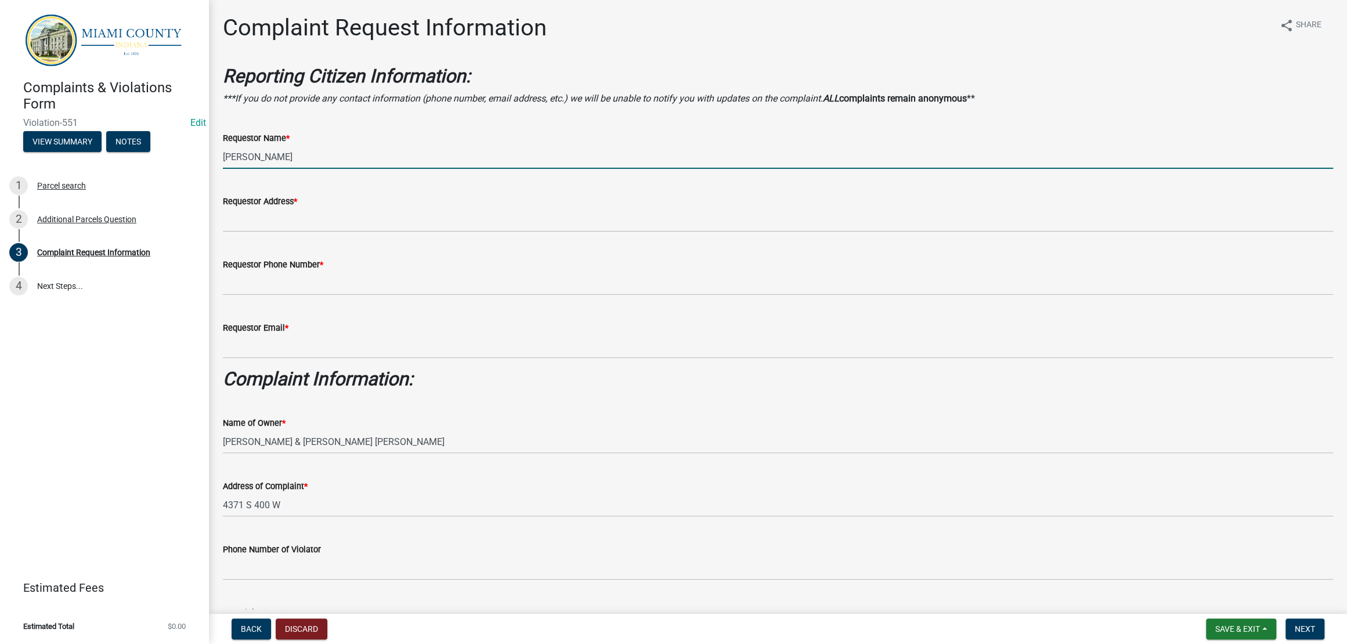
drag, startPoint x: 443, startPoint y: 194, endPoint x: 207, endPoint y: 176, distance: 236.2
click at [207, 176] on div "Complaints & Violations Form Violation-551 Edit View Summary Notes 1 Parcel sea…" at bounding box center [673, 322] width 1347 height 644
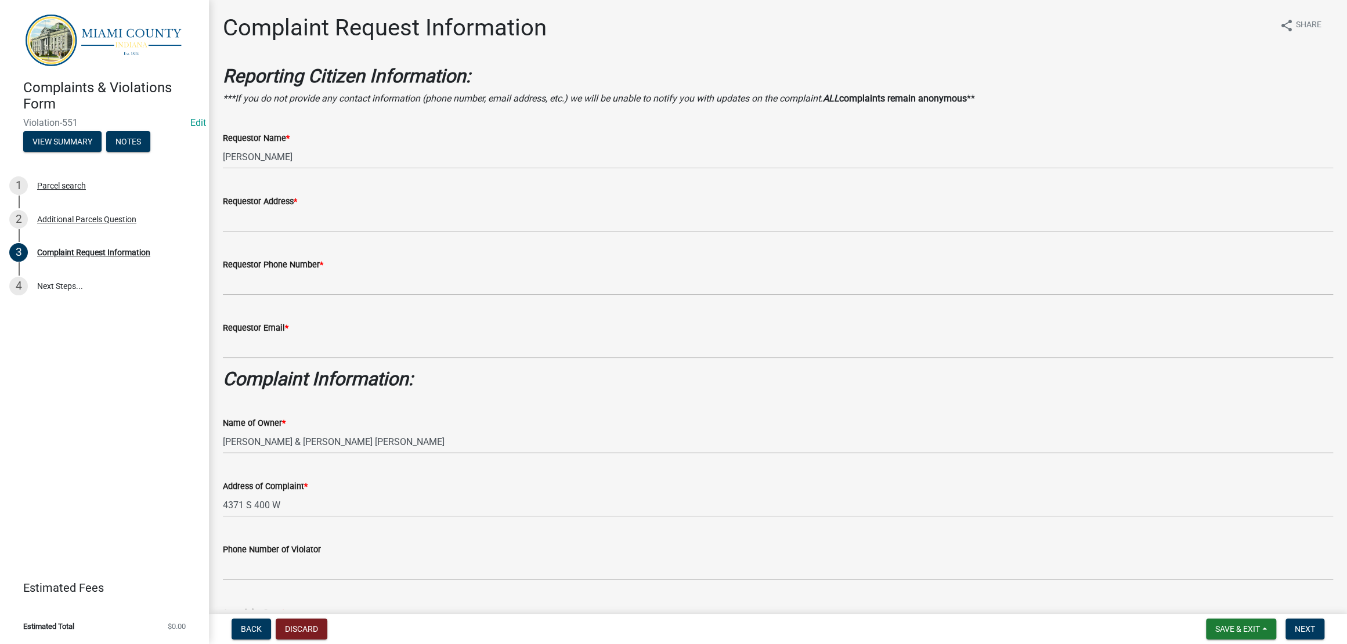
click at [417, 104] on icon "***If you do not provide any contact information (phone number, email address, …" at bounding box center [522, 98] width 598 height 11
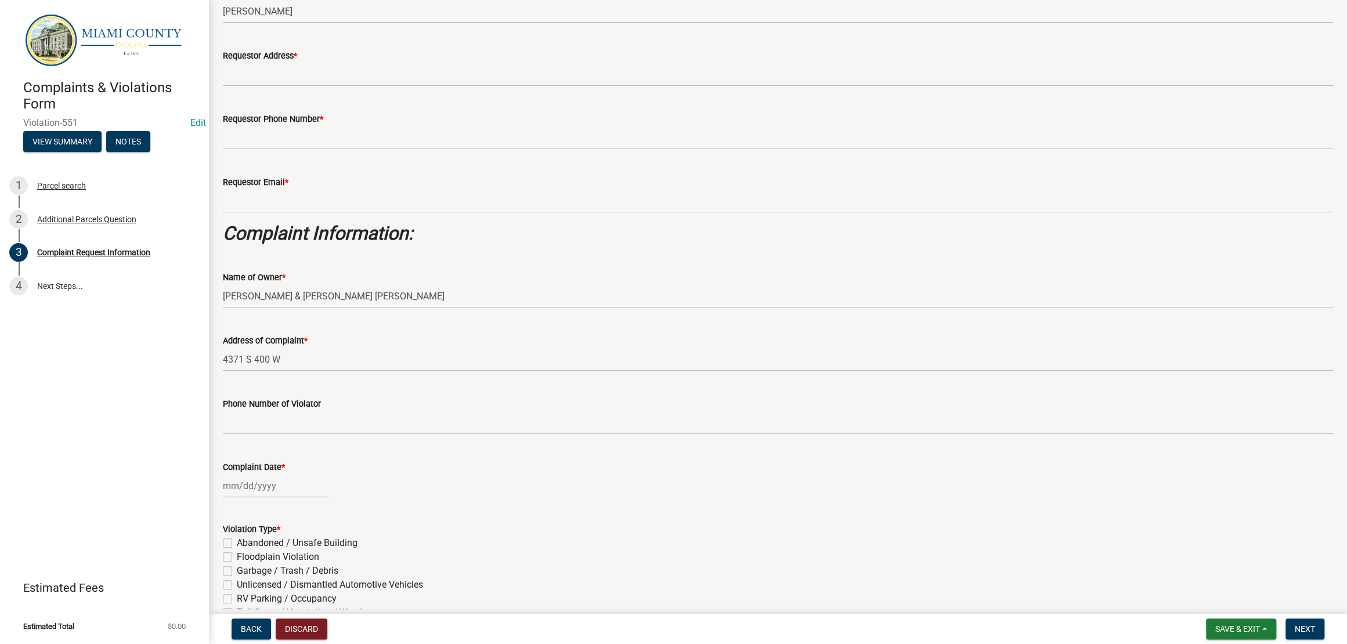
scroll to position [145, 0]
